Goal: Task Accomplishment & Management: Manage account settings

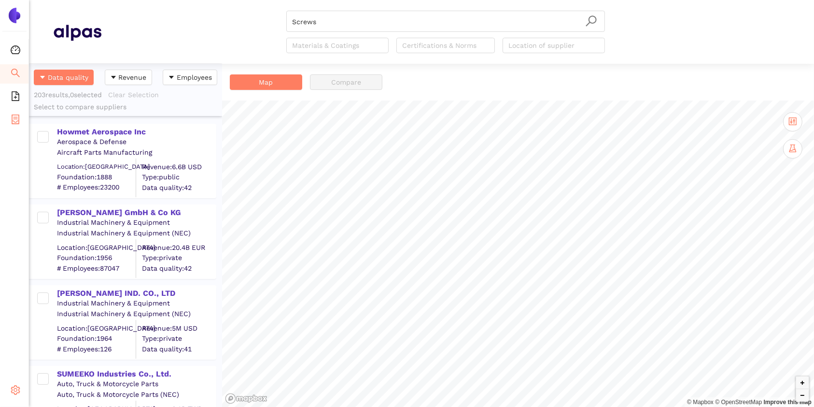
scroll to position [332, 183]
click at [11, 390] on icon "setting" at bounding box center [16, 390] width 10 height 10
click at [55, 388] on span "Logout" at bounding box center [59, 392] width 22 height 8
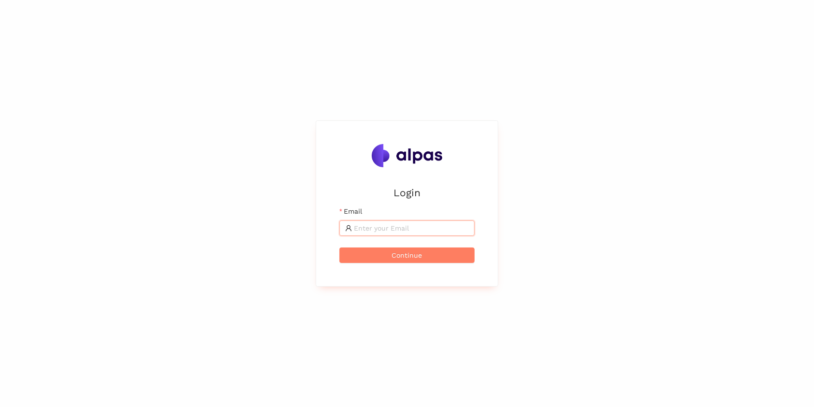
click at [367, 230] on input "Email" at bounding box center [411, 228] width 115 height 11
type input "[PERSON_NAME][EMAIL_ADDRESS][PERSON_NAME]"
click at [402, 255] on span "Continue" at bounding box center [407, 255] width 30 height 11
